Goal: Find specific page/section: Find specific page/section

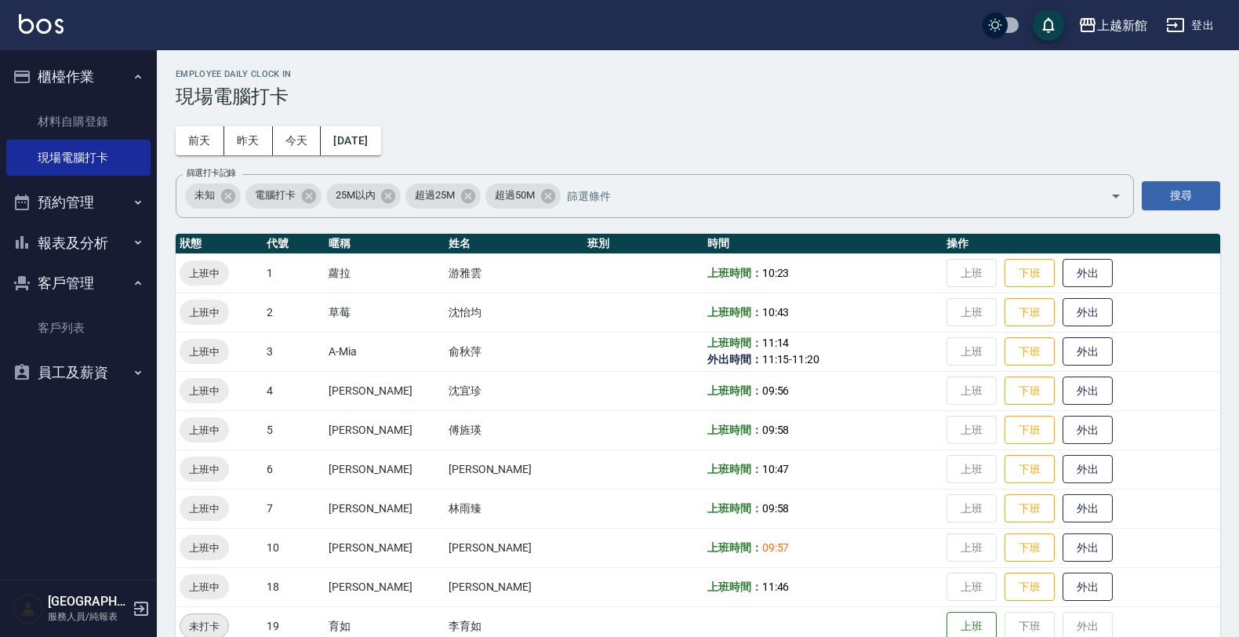
scroll to position [98, 0]
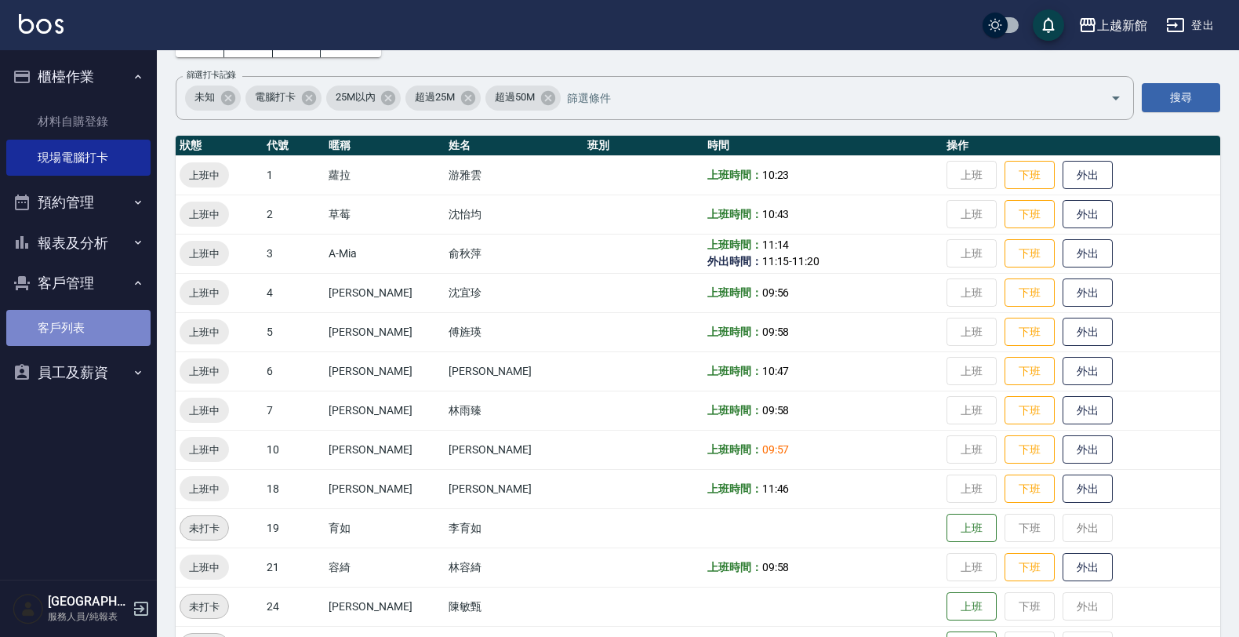
drag, startPoint x: 87, startPoint y: 335, endPoint x: 93, endPoint y: 345, distance: 11.6
click at [88, 337] on link "客戶列表" at bounding box center [78, 328] width 144 height 36
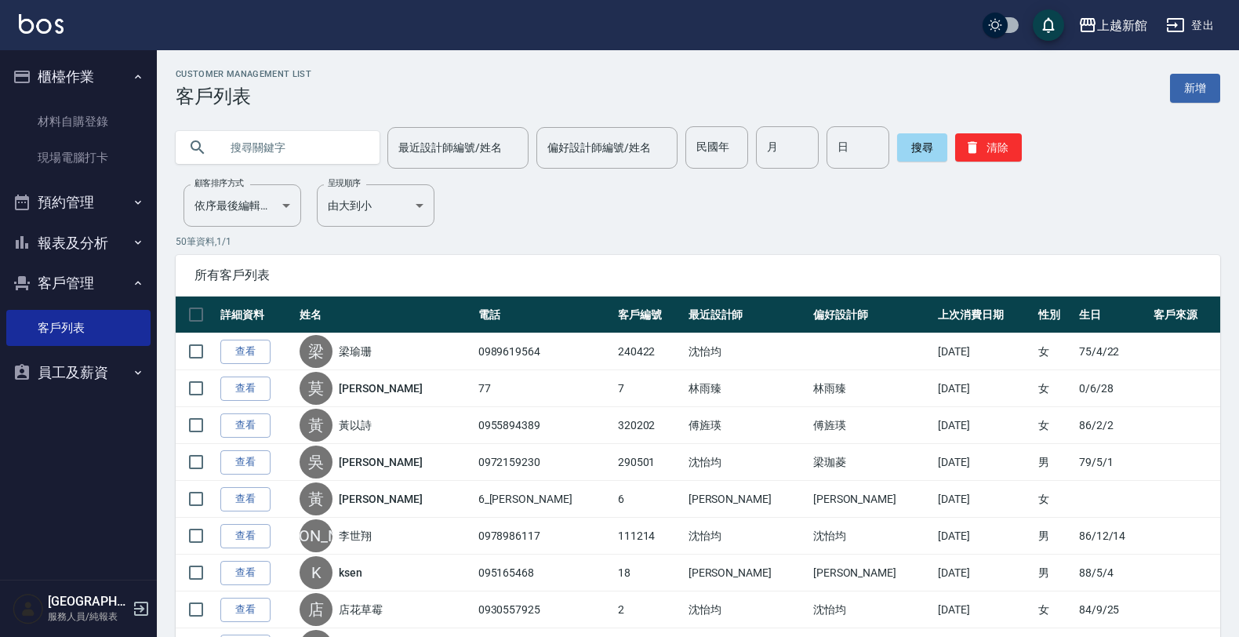
click at [289, 143] on input "text" at bounding box center [293, 147] width 147 height 42
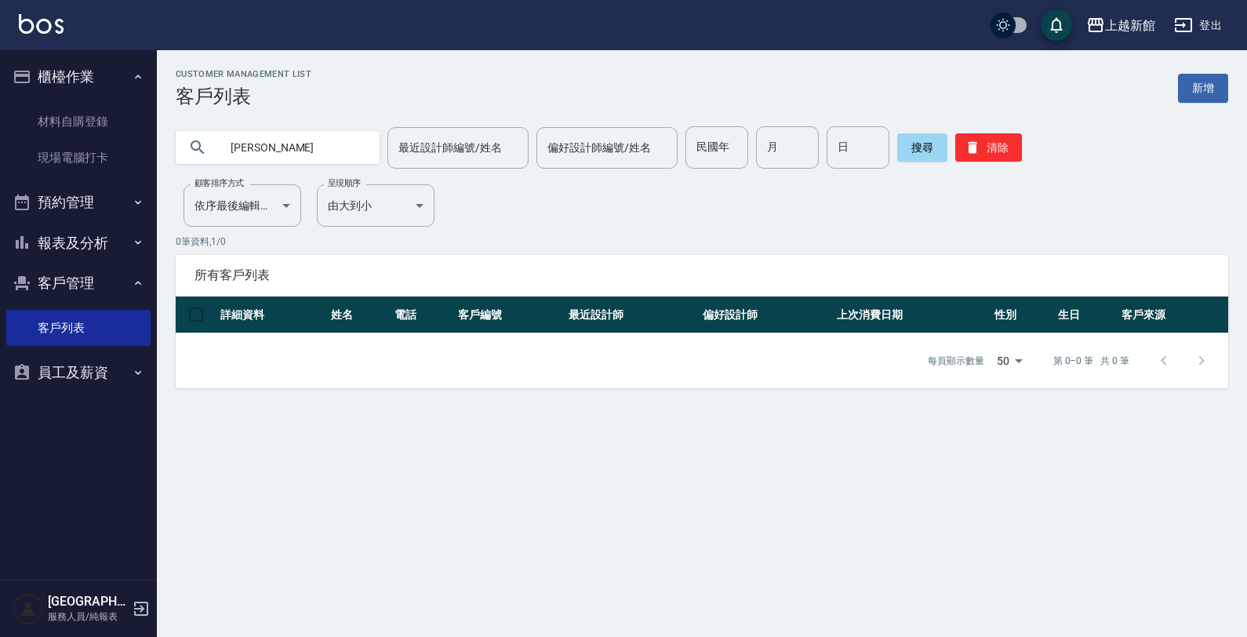
type input "[PERSON_NAME]"
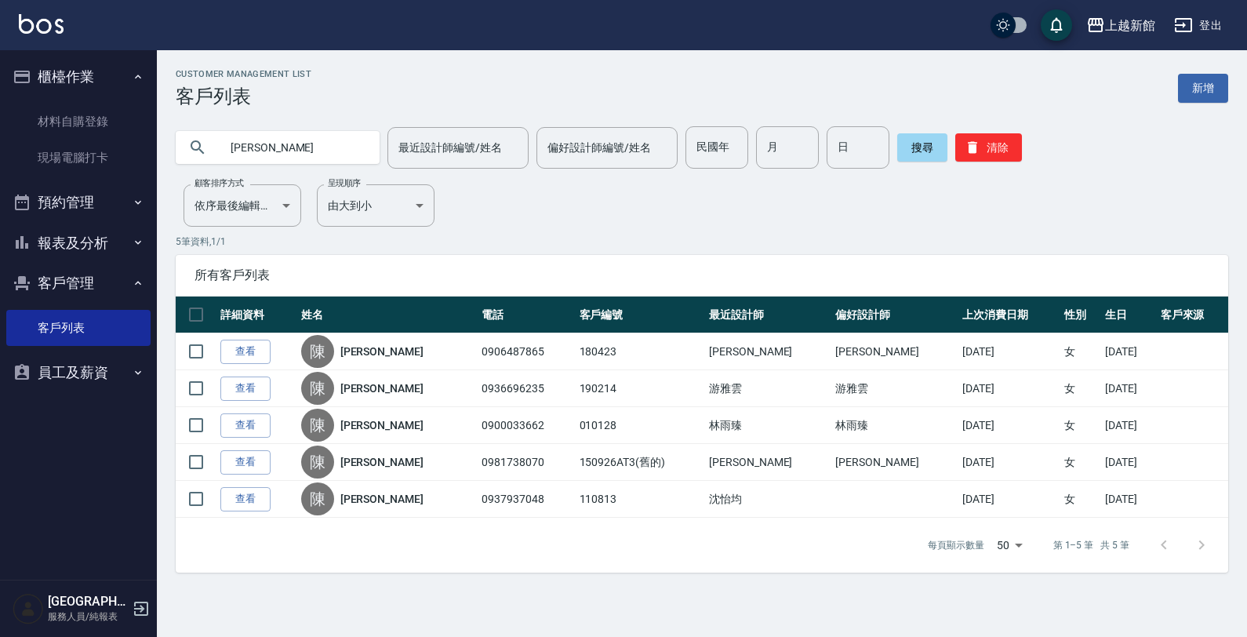
drag, startPoint x: 275, startPoint y: 159, endPoint x: 194, endPoint y: 177, distance: 82.8
click at [196, 176] on div "Customer Management List 客戶列表 新增 [PERSON_NAME] 最近設計師編號/姓名 最近設計師編號/姓名 偏好設計師編號/姓名…" at bounding box center [702, 320] width 1090 height 503
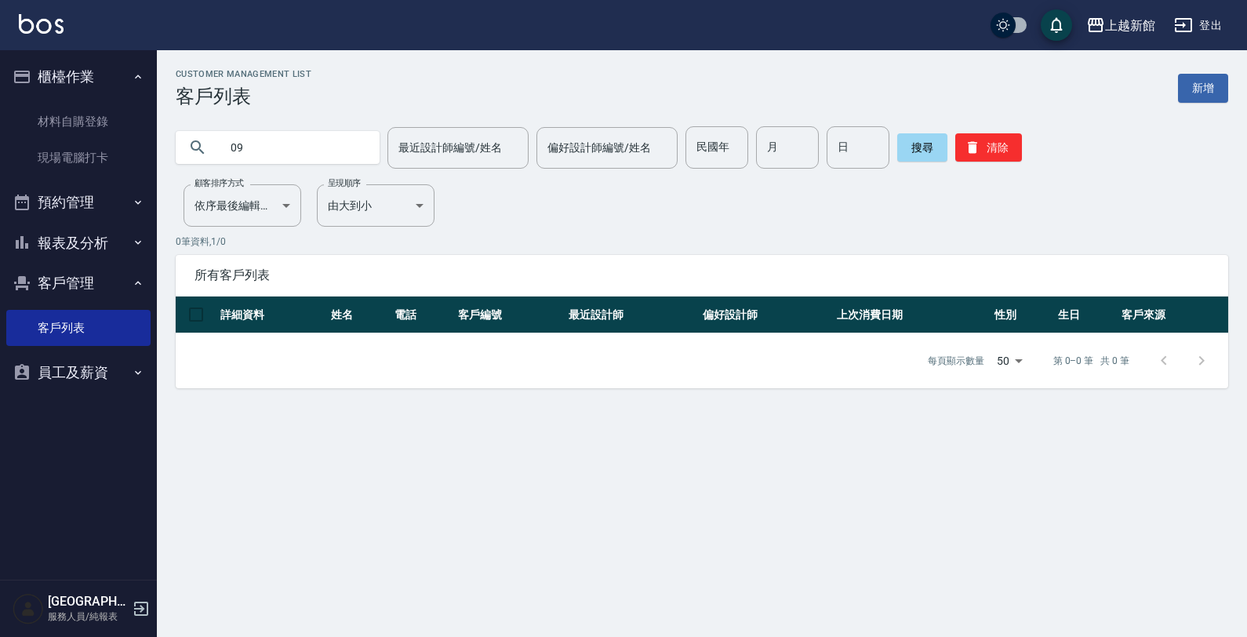
type input "0"
click at [308, 158] on input "text" at bounding box center [293, 147] width 147 height 42
type input "狄"
type input "ㄌ"
type input "耿"
